Goal: Information Seeking & Learning: Learn about a topic

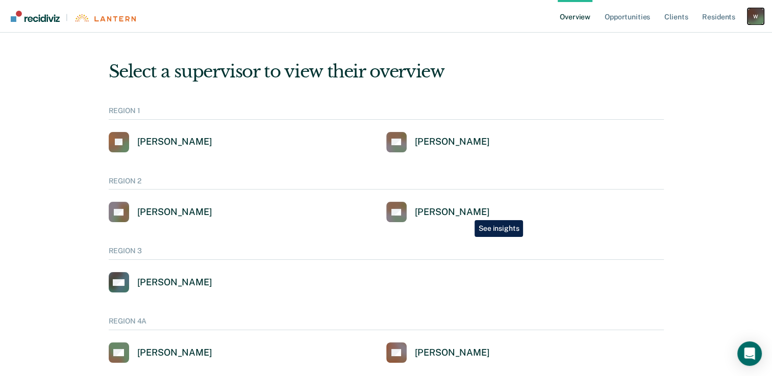
click at [758, 22] on div "W" at bounding box center [755, 16] width 16 height 16
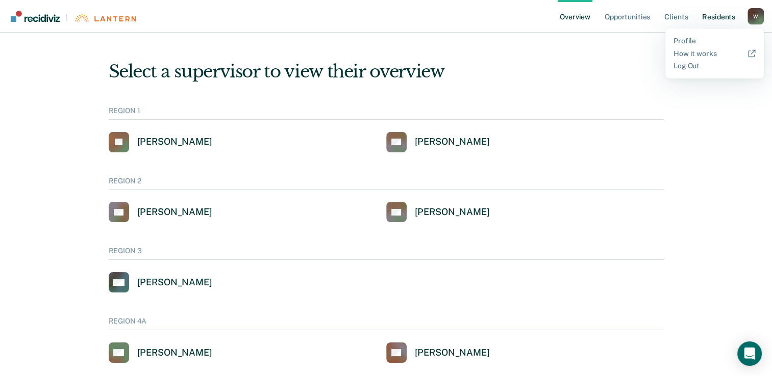
click at [723, 20] on link "Resident s" at bounding box center [718, 16] width 37 height 33
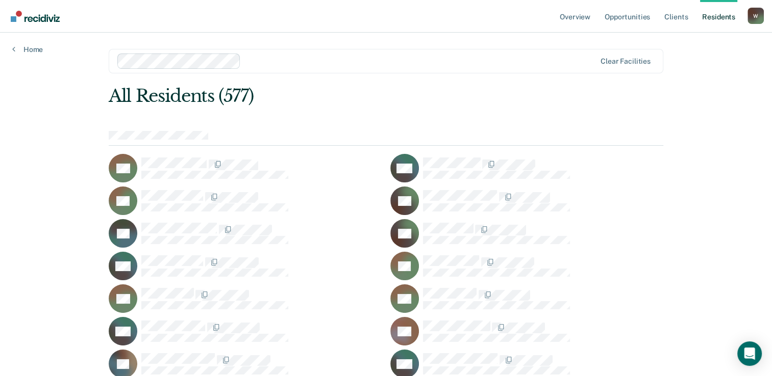
click at [658, 267] on div at bounding box center [543, 266] width 240 height 21
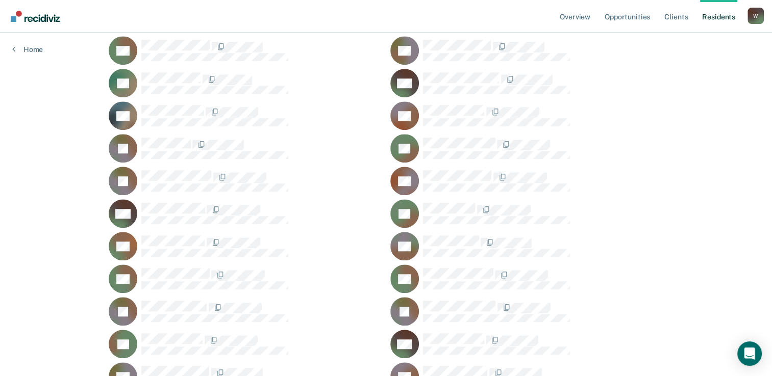
scroll to position [805, 0]
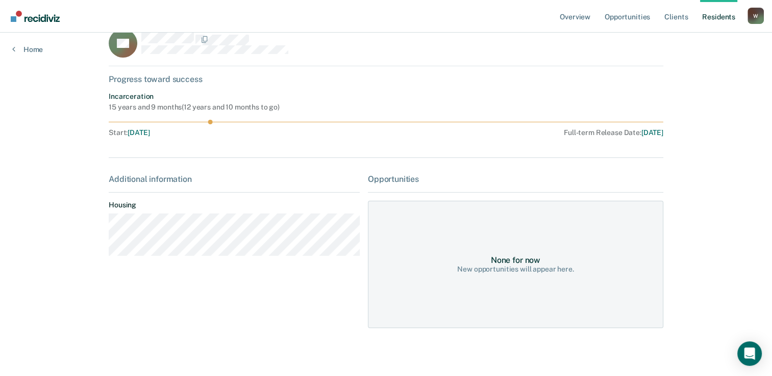
scroll to position [24, 0]
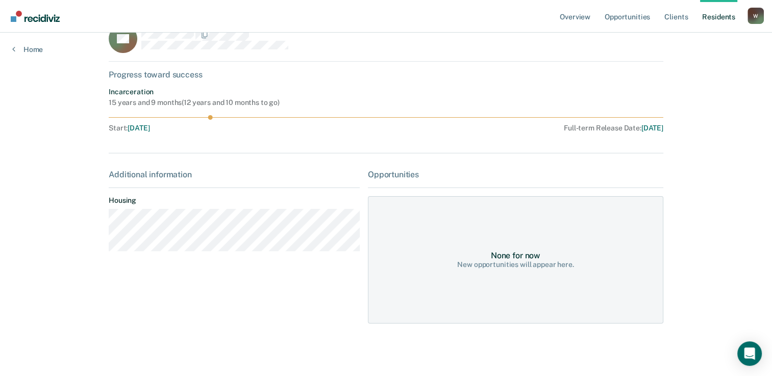
click at [670, 320] on main "TB Progress toward success Incarceration 15 years and 9 months ( 12 years and 1…" at bounding box center [385, 180] width 579 height 344
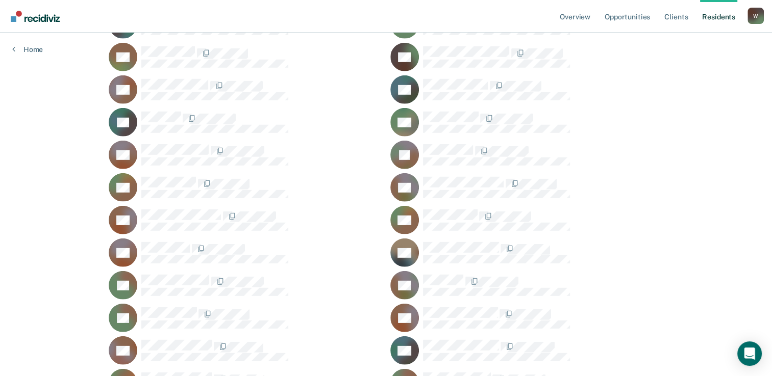
scroll to position [6837, 0]
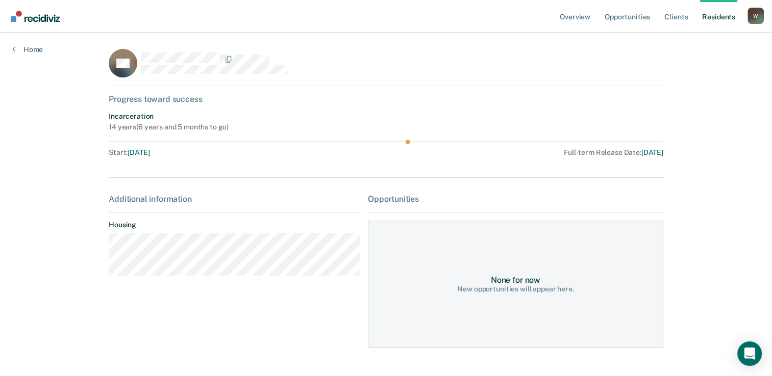
click at [177, 98] on div "Progress toward success" at bounding box center [386, 99] width 554 height 10
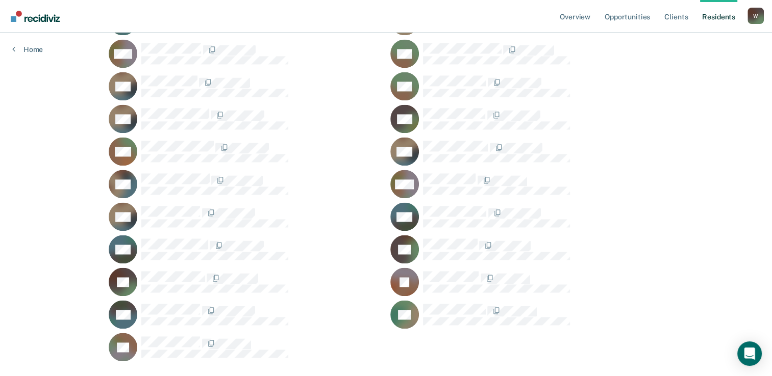
scroll to position [9245, 0]
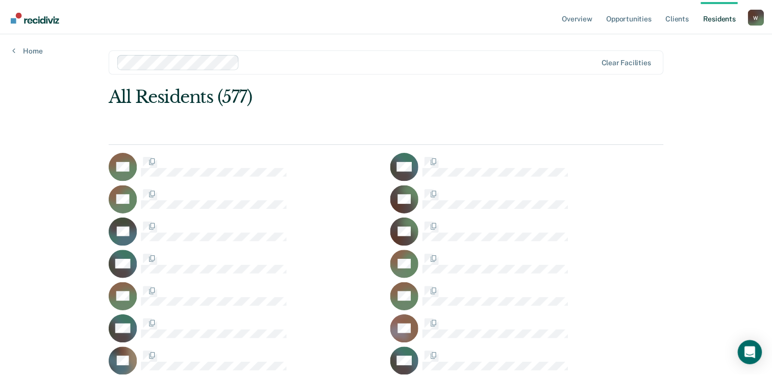
scroll to position [9245, 0]
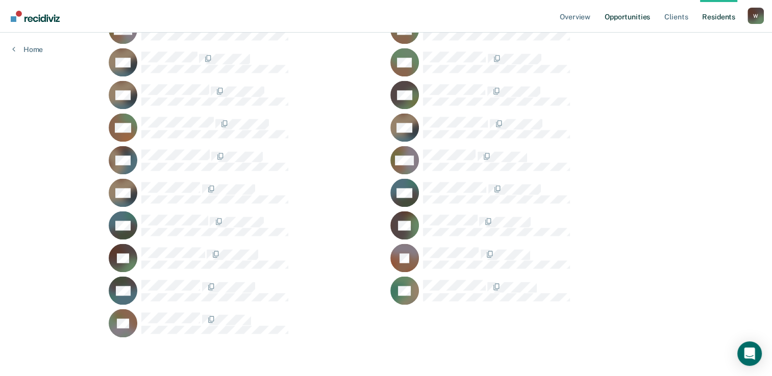
click at [632, 19] on link "Opportunities" at bounding box center [626, 16] width 49 height 33
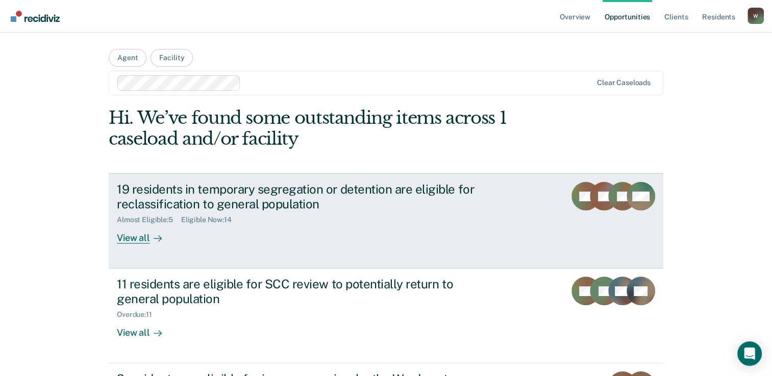
click at [141, 245] on link "19 residents in temporary segregation or detention are eligible for reclassific…" at bounding box center [386, 220] width 554 height 95
